Goal: Task Accomplishment & Management: Manage account settings

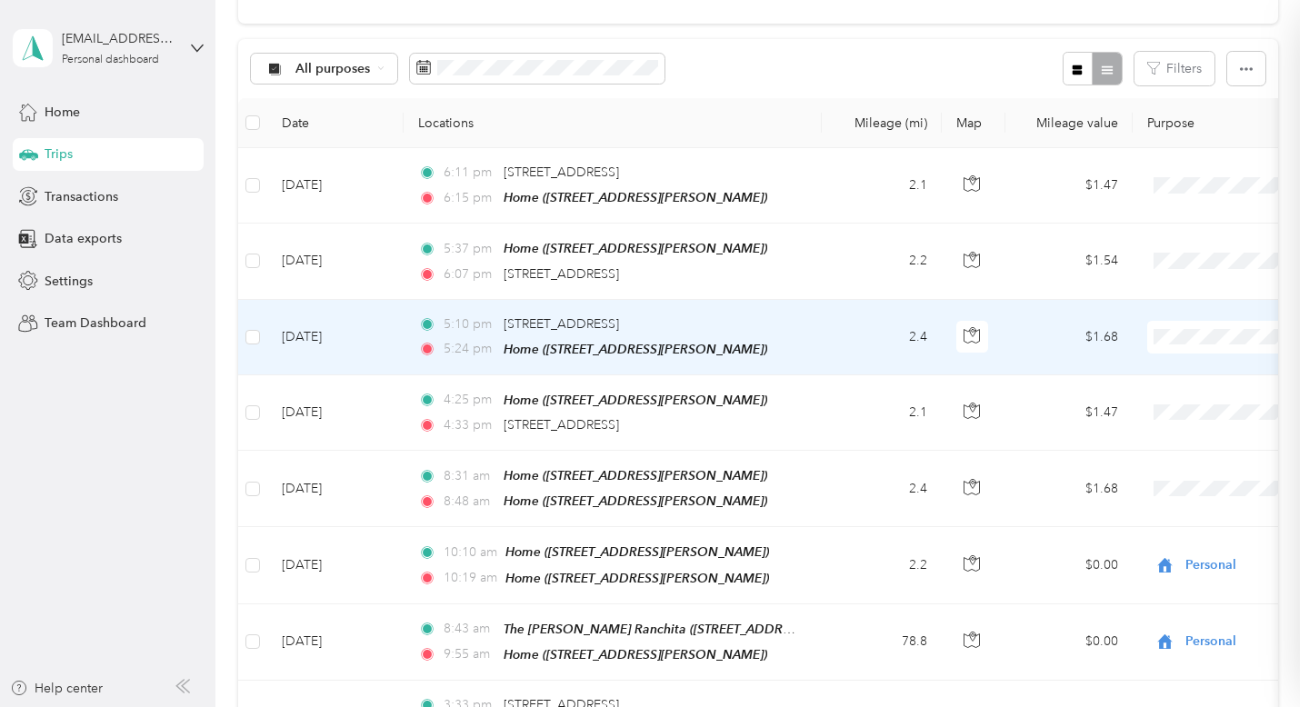
scroll to position [252, 0]
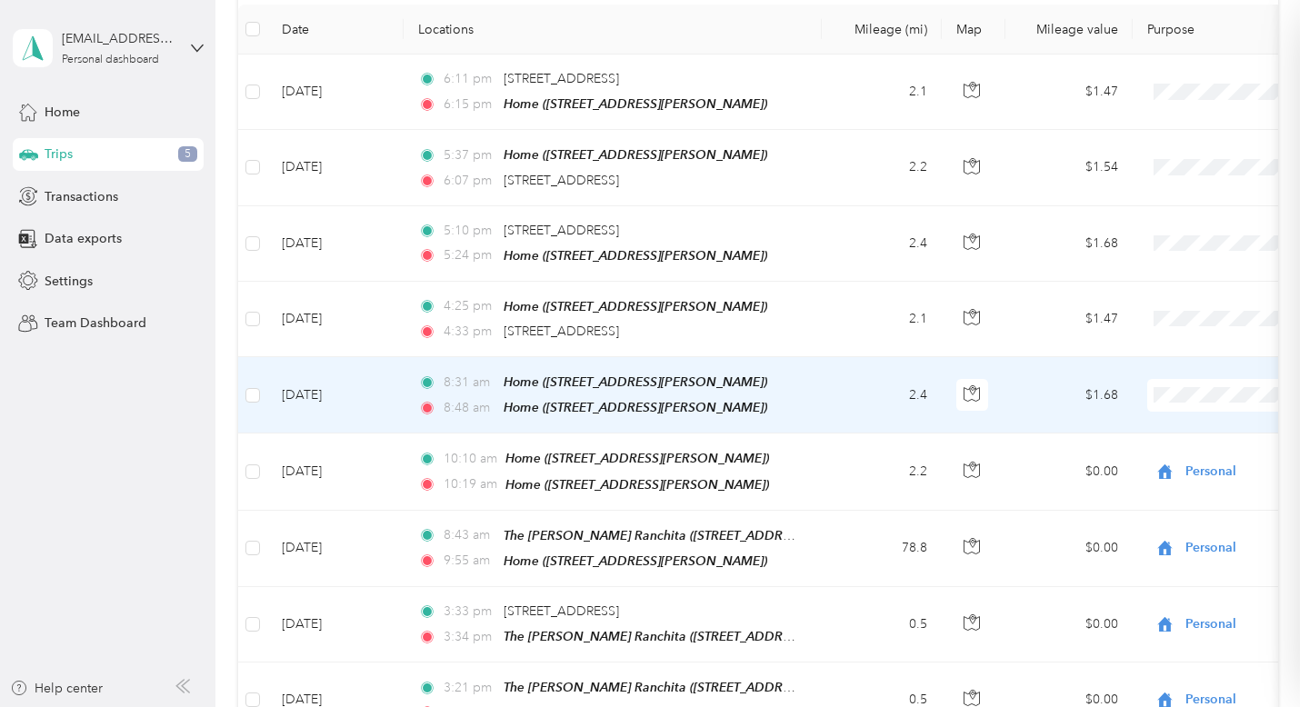
click at [1167, 471] on ol "Work Personal Divi [PERSON_NAME] [PERSON_NAME] [PERSON_NAME] [PERSON_NAME] Othe…" at bounding box center [1222, 538] width 276 height 255
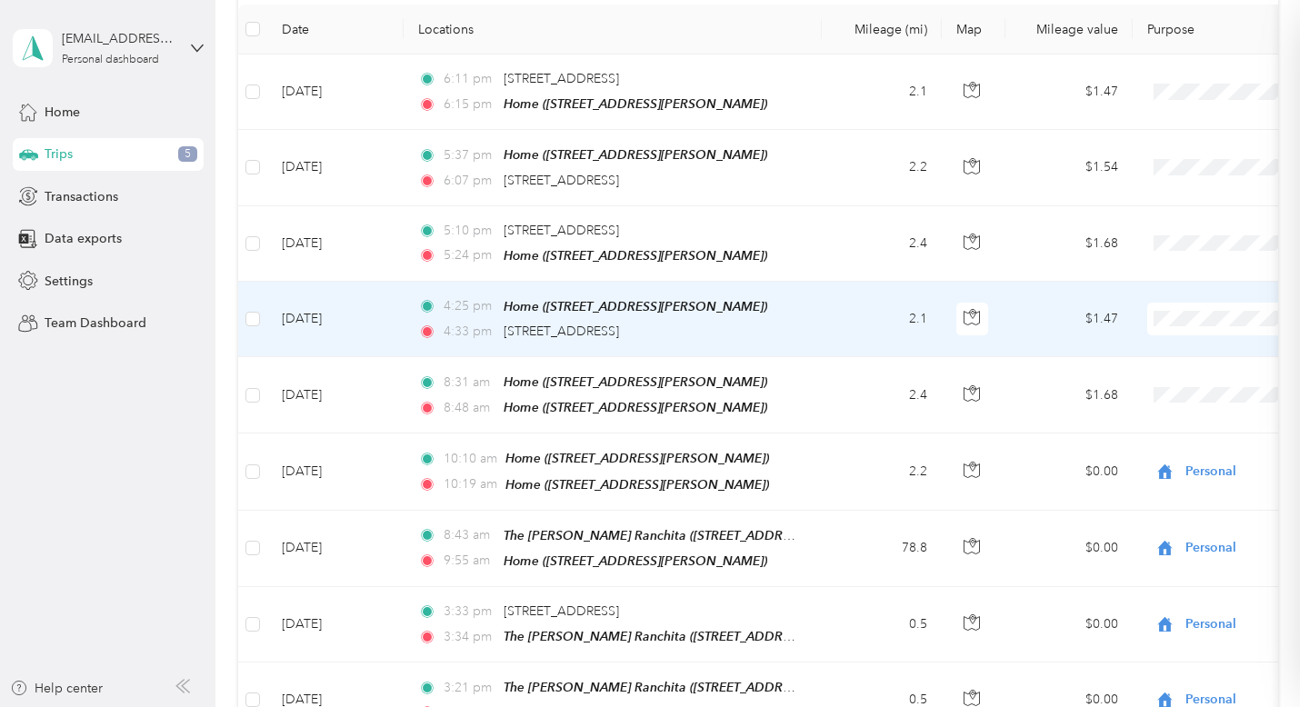
click at [1188, 379] on span "Personal" at bounding box center [1238, 383] width 218 height 19
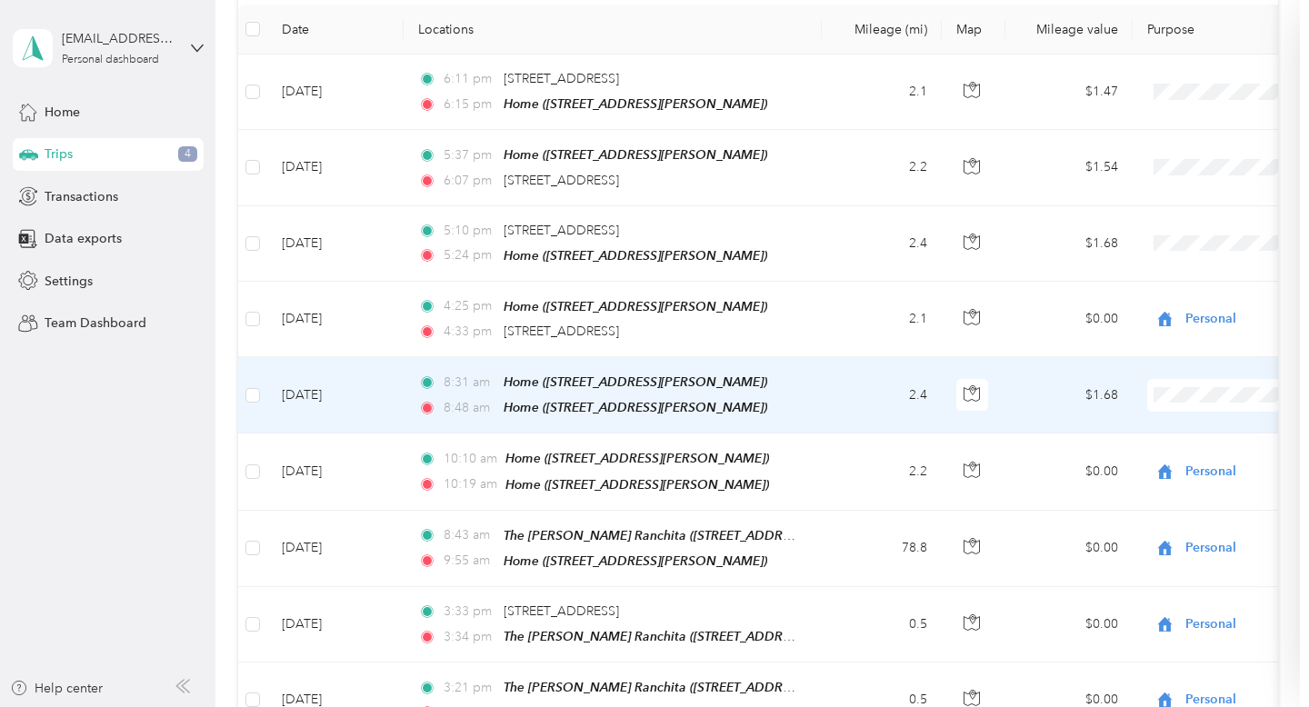
click at [1158, 457] on span "Personal" at bounding box center [1238, 458] width 218 height 19
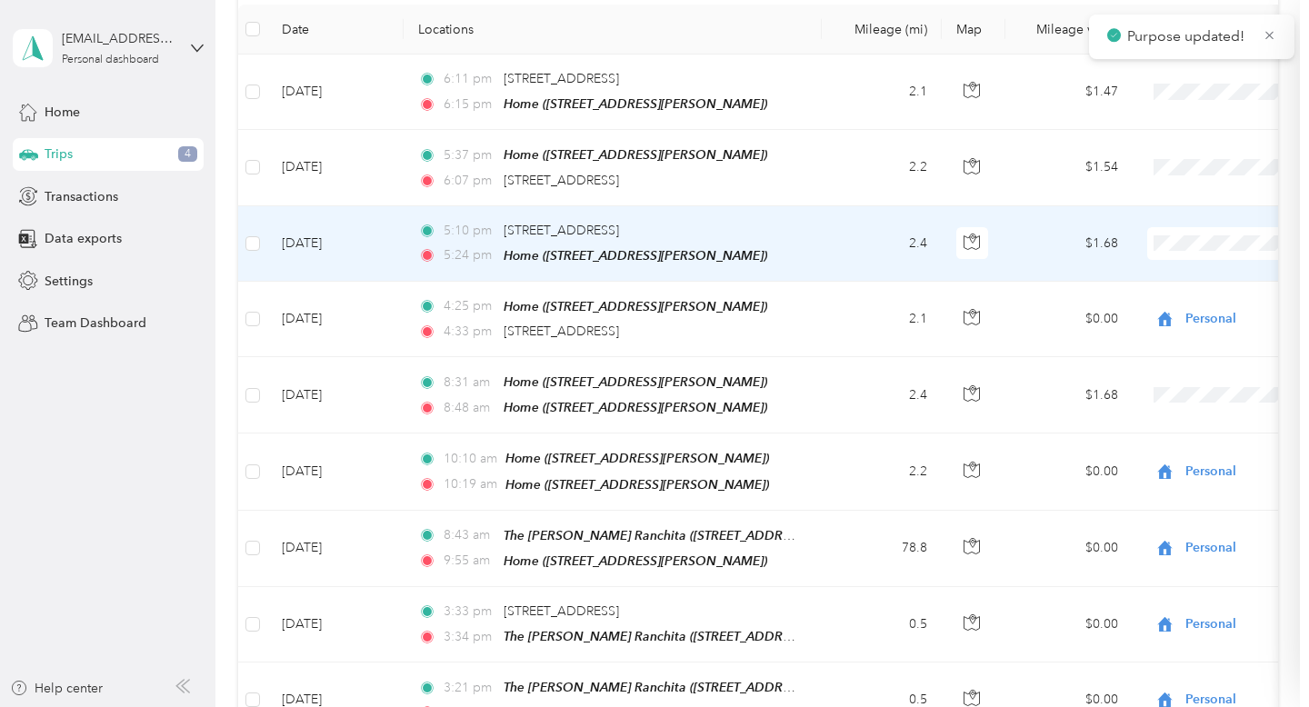
click at [1181, 308] on span "Personal" at bounding box center [1238, 304] width 218 height 19
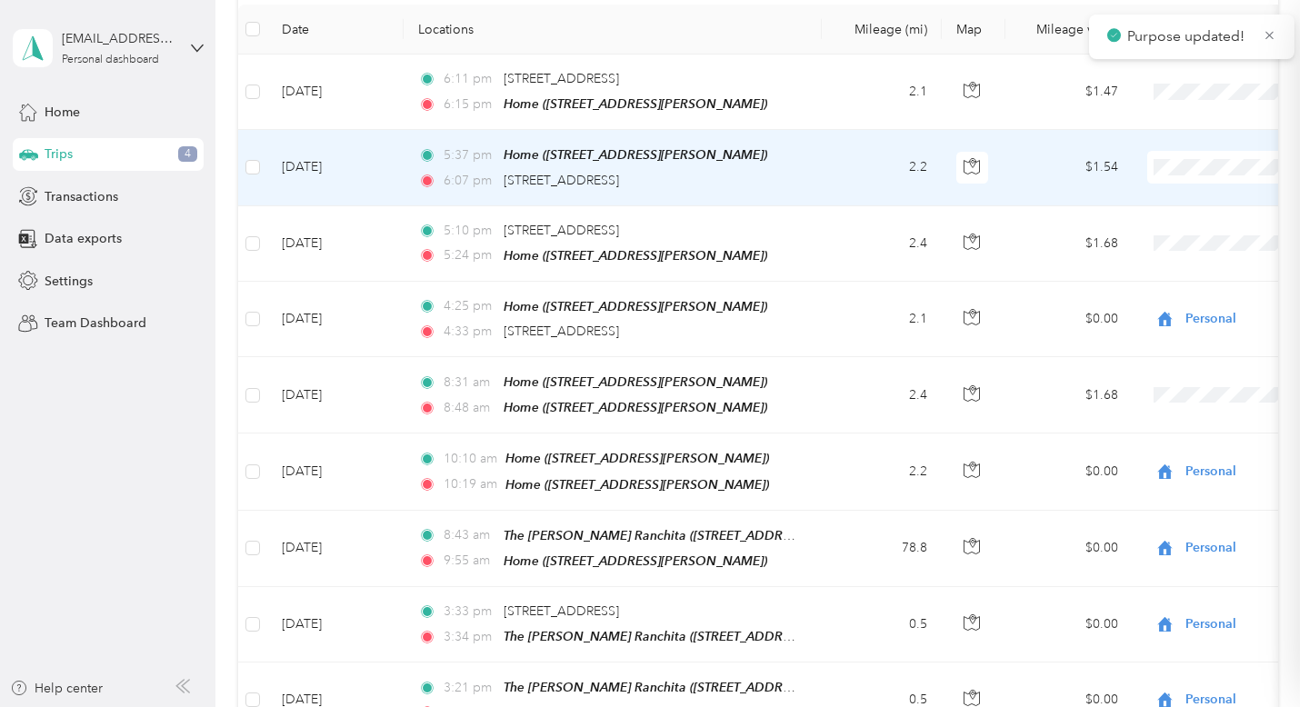
click at [1168, 228] on span "Personal" at bounding box center [1238, 233] width 218 height 19
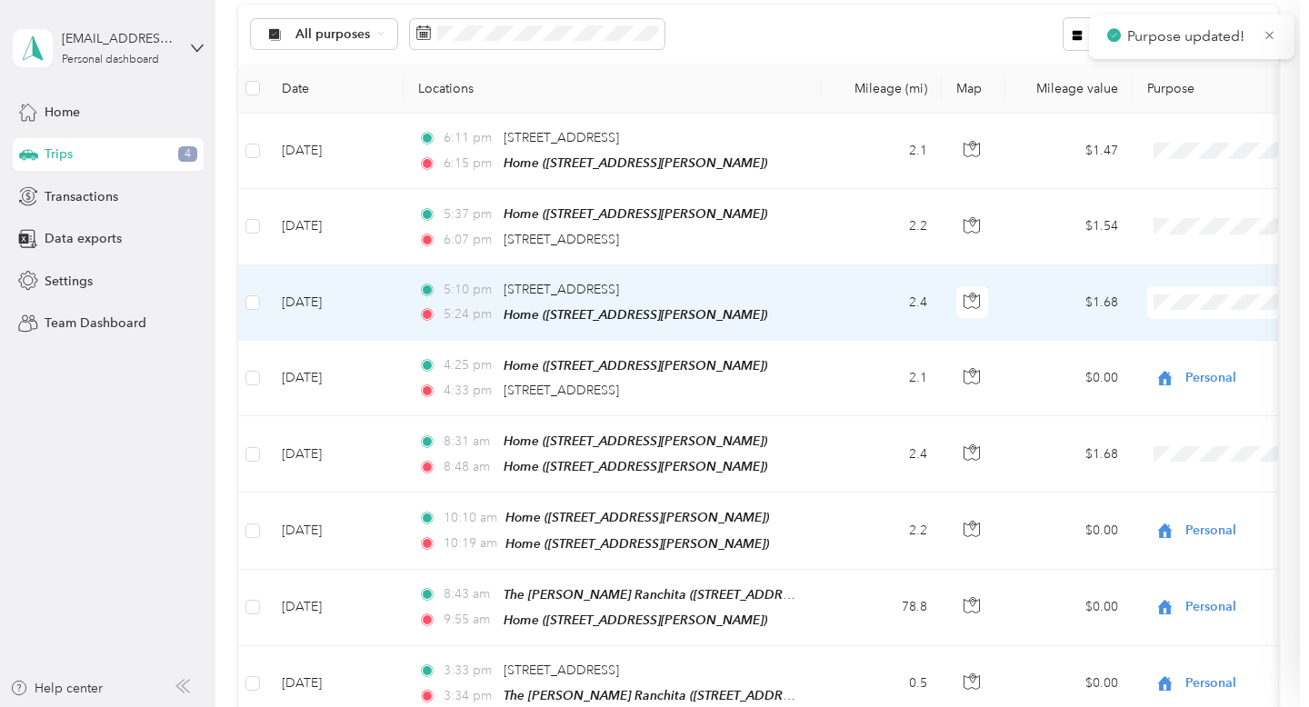
scroll to position [167, 0]
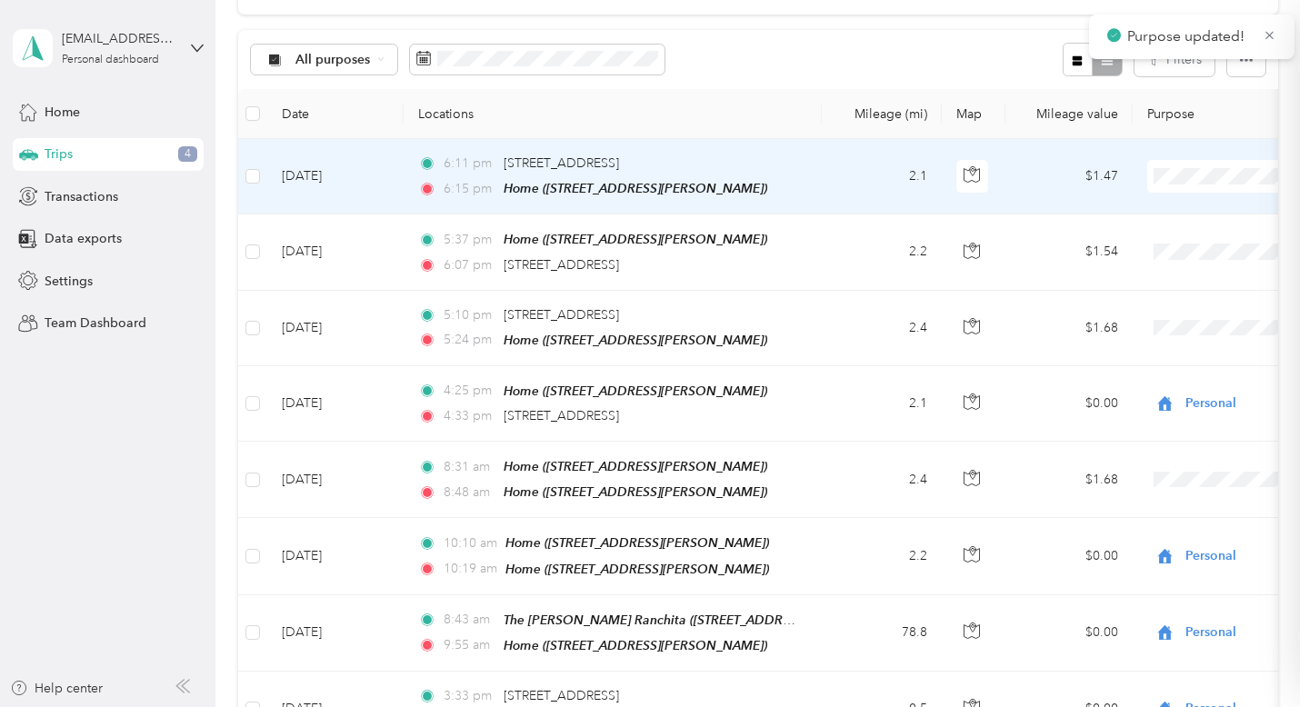
click at [1184, 247] on span "Personal" at bounding box center [1238, 242] width 218 height 19
